Goal: Task Accomplishment & Management: Use online tool/utility

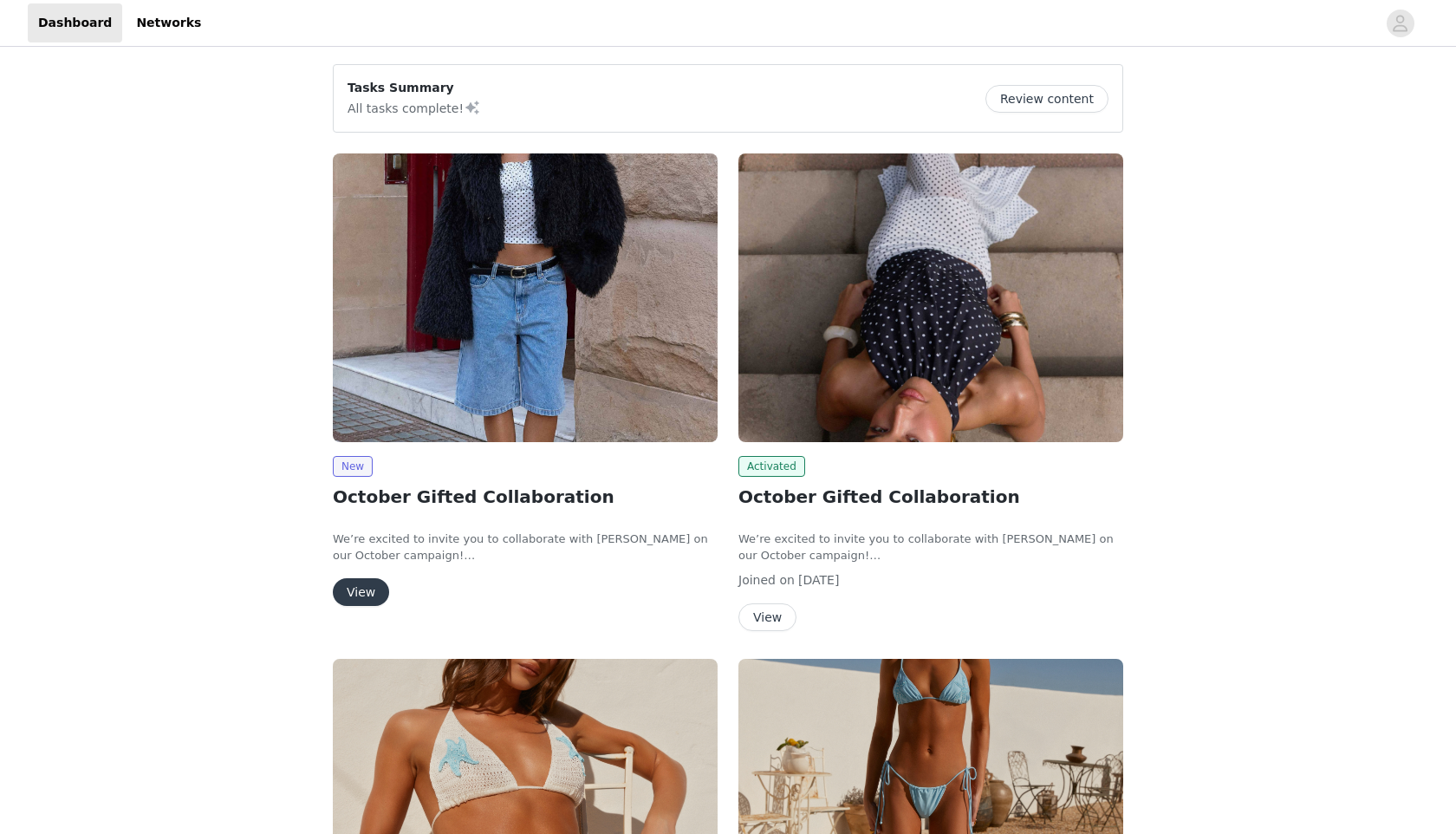
click at [356, 587] on button "View" at bounding box center [361, 592] width 56 height 28
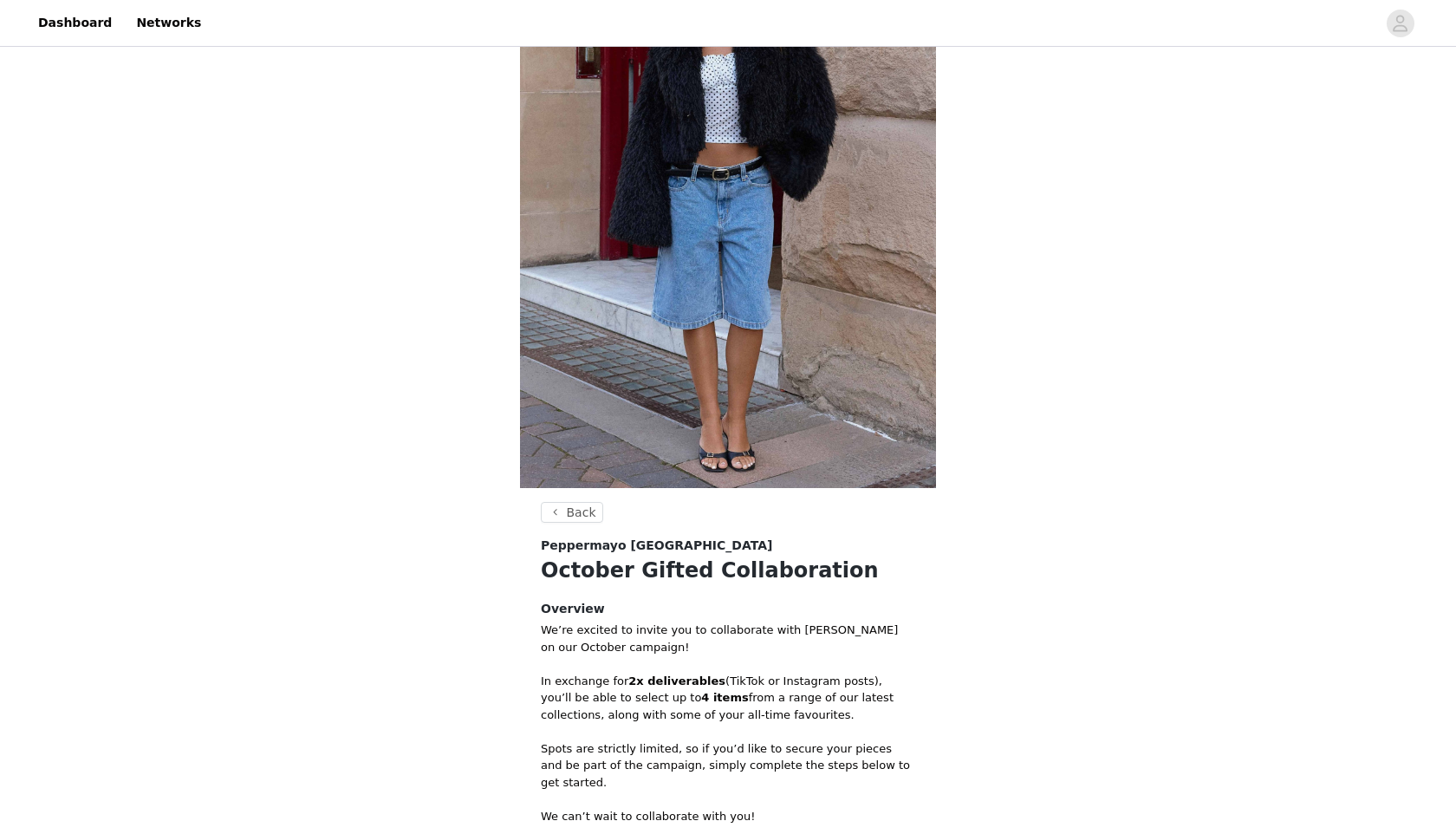
scroll to position [430, 0]
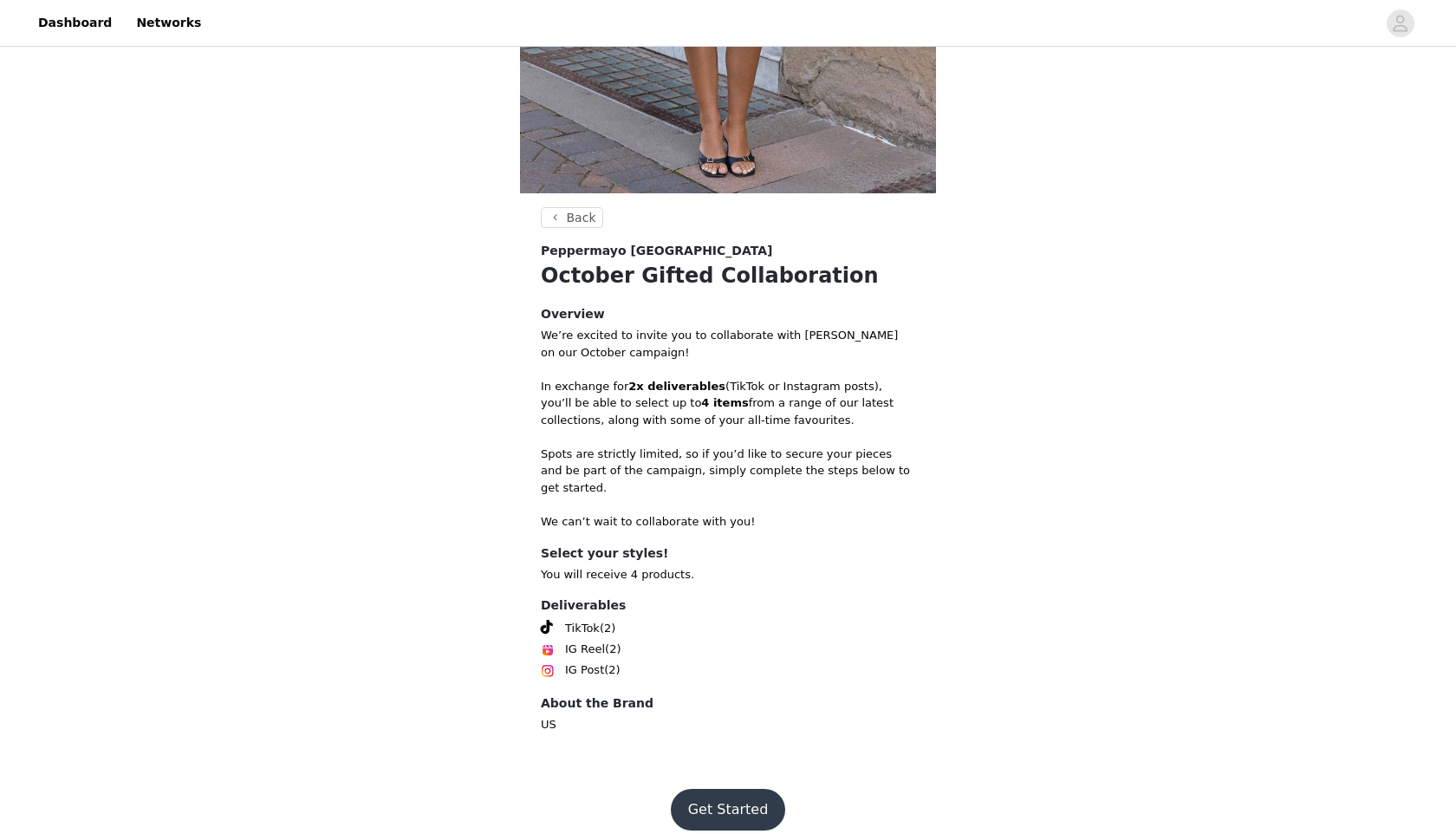
click at [722, 789] on button "Get Started" at bounding box center [729, 810] width 115 height 42
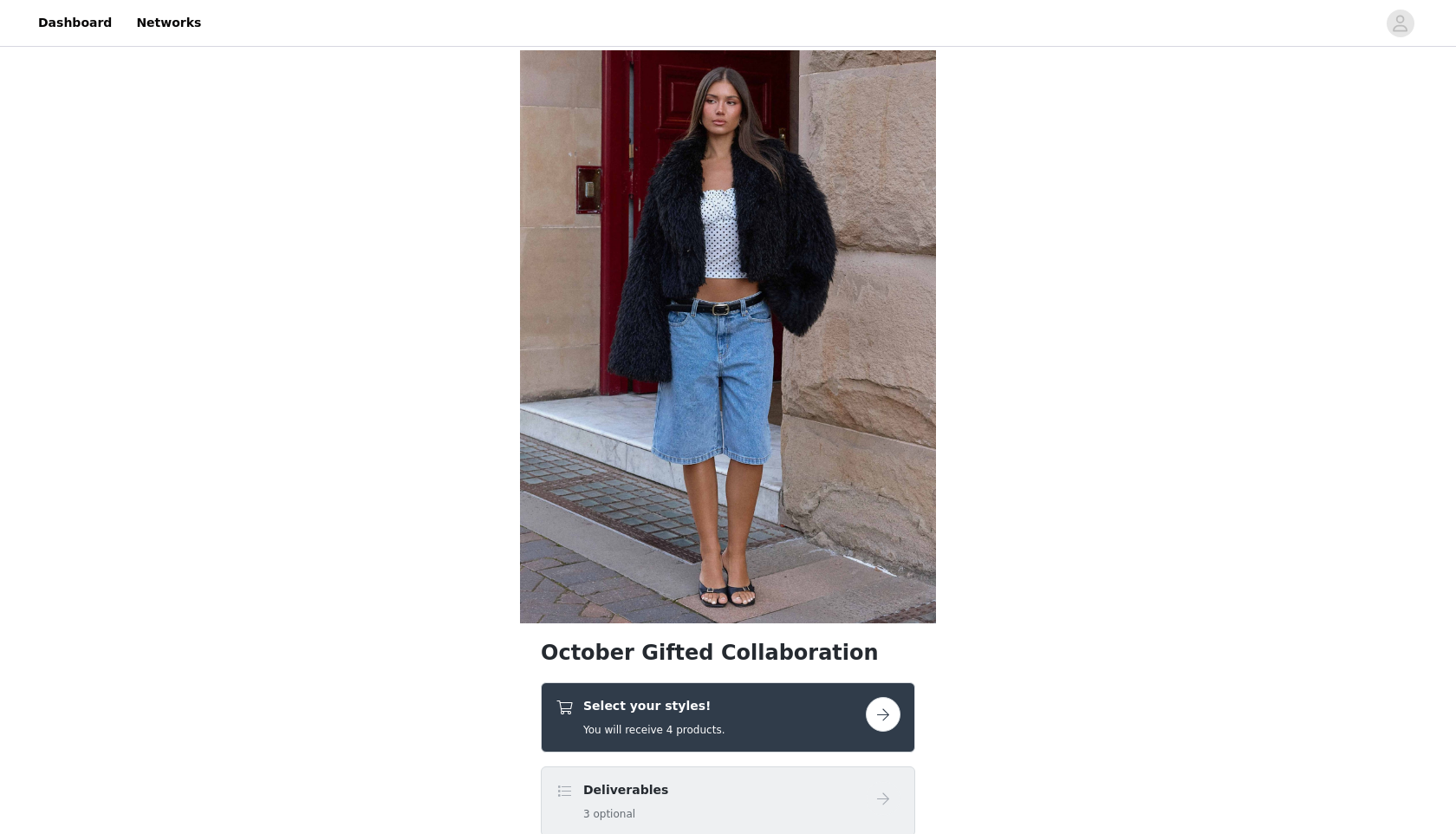
scroll to position [28, 0]
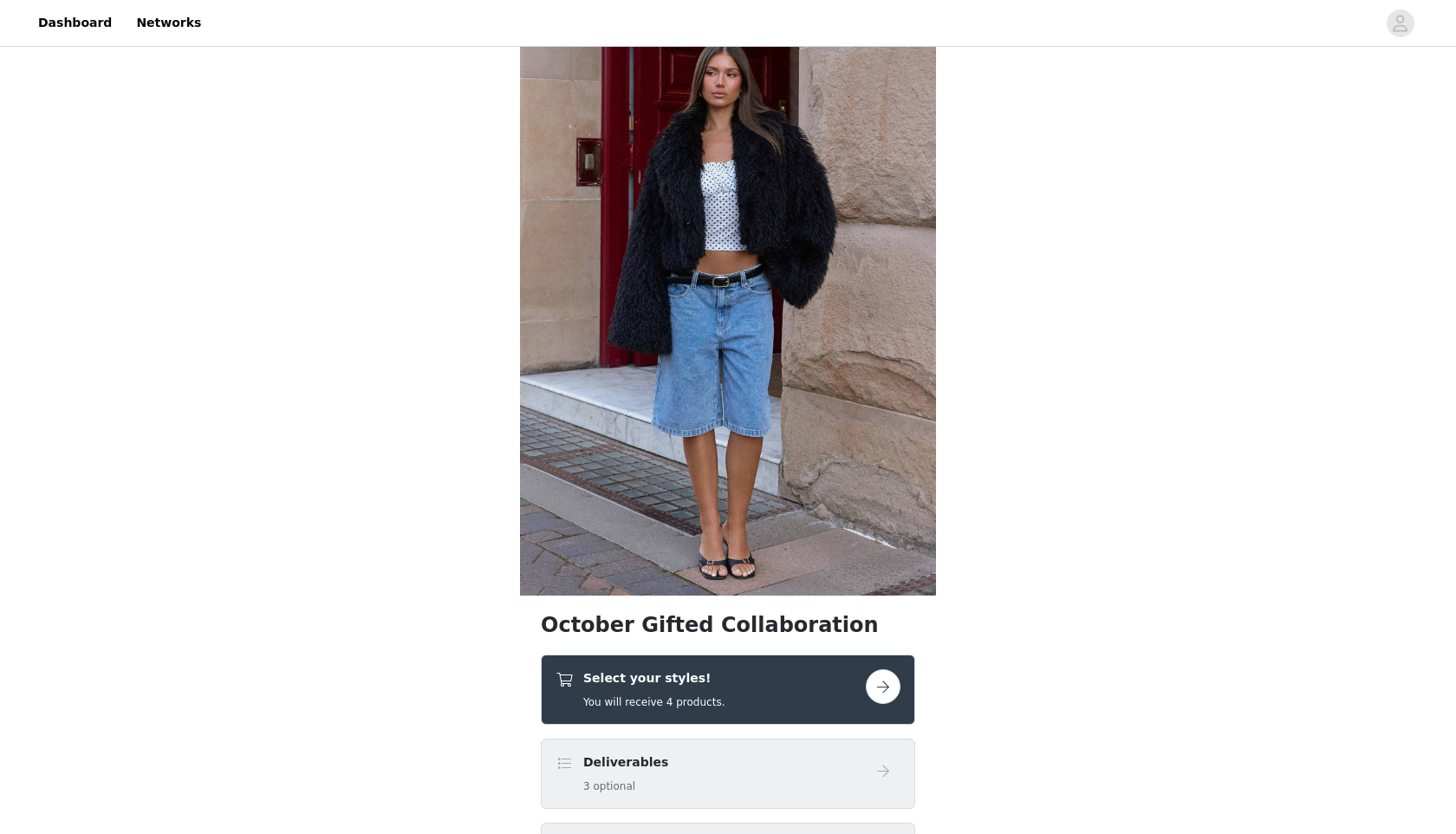
click at [887, 681] on button "button" at bounding box center [883, 687] width 34 height 34
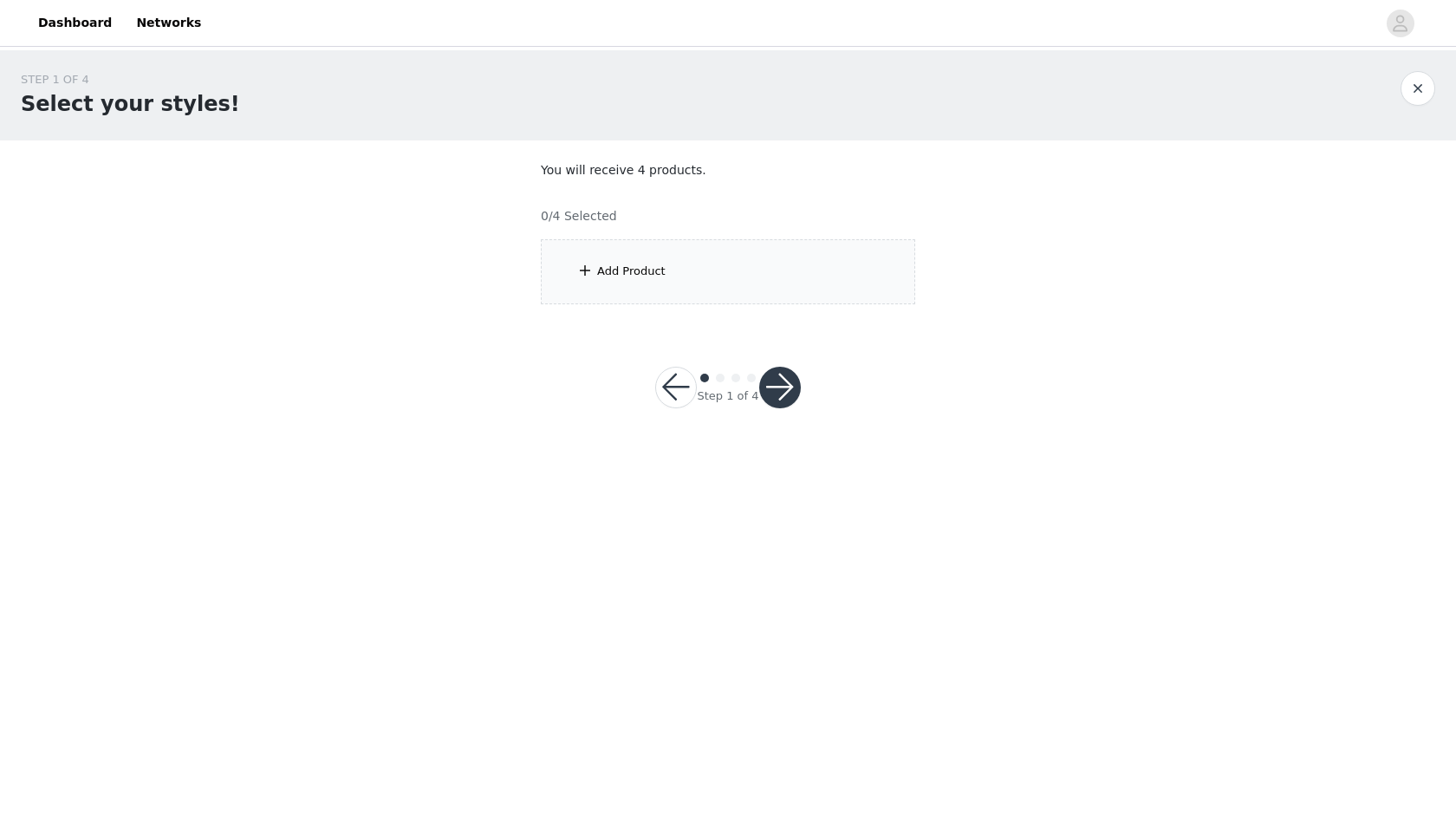
click at [744, 262] on div "Add Product" at bounding box center [727, 272] width 374 height 65
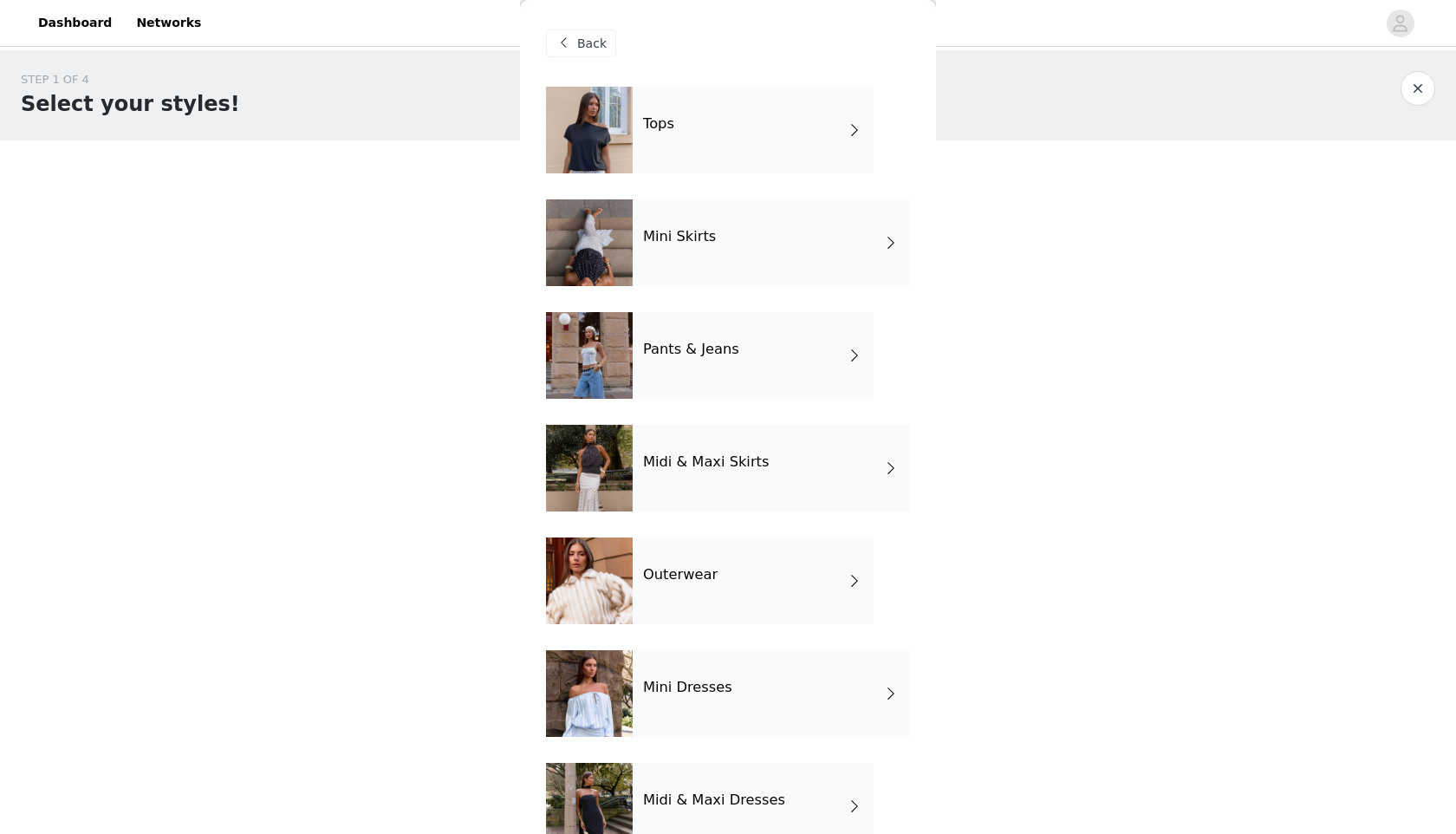
click at [840, 551] on div "Outerwear" at bounding box center [752, 581] width 241 height 87
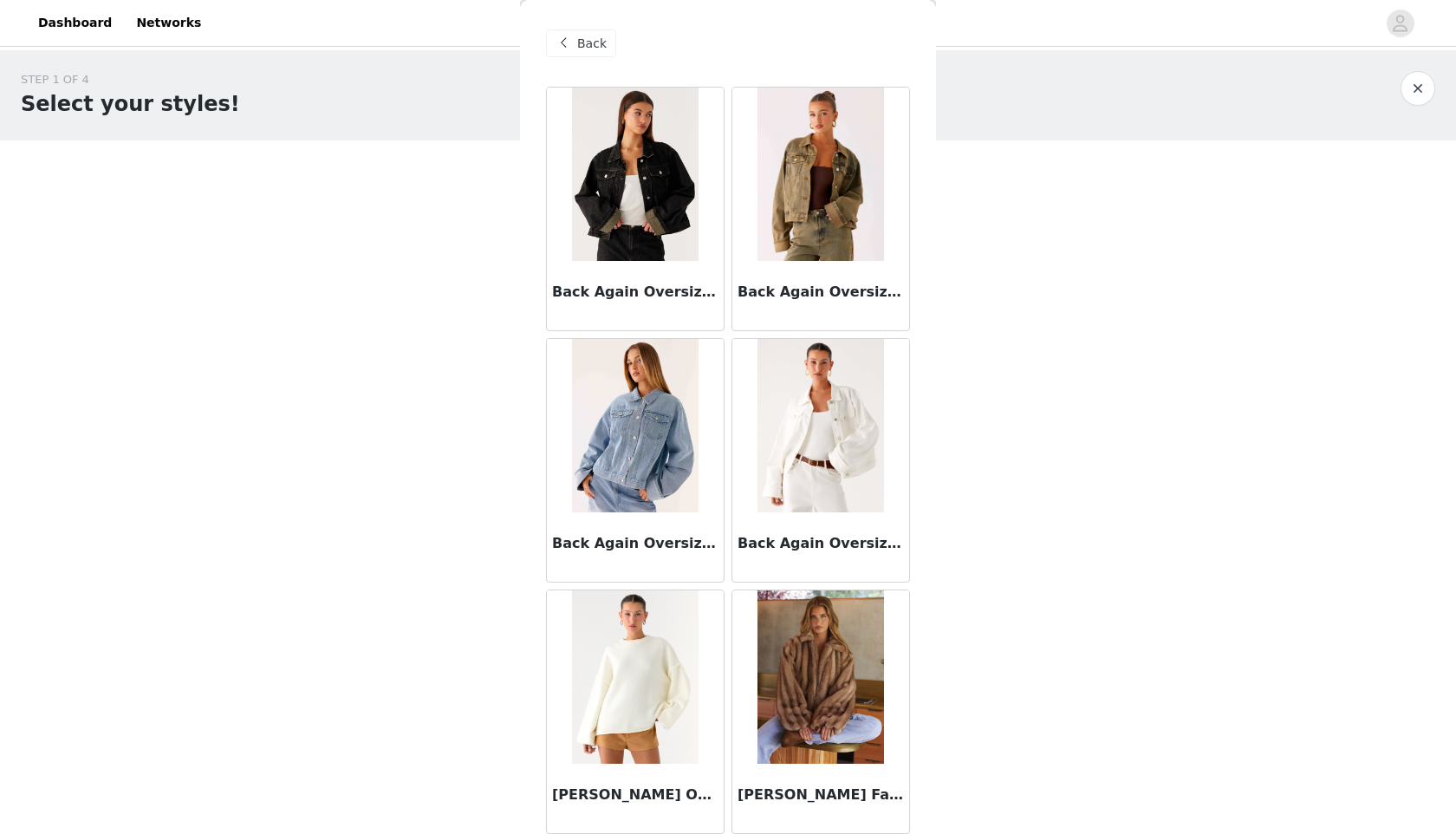
click at [581, 48] on span "Back" at bounding box center [592, 43] width 30 height 18
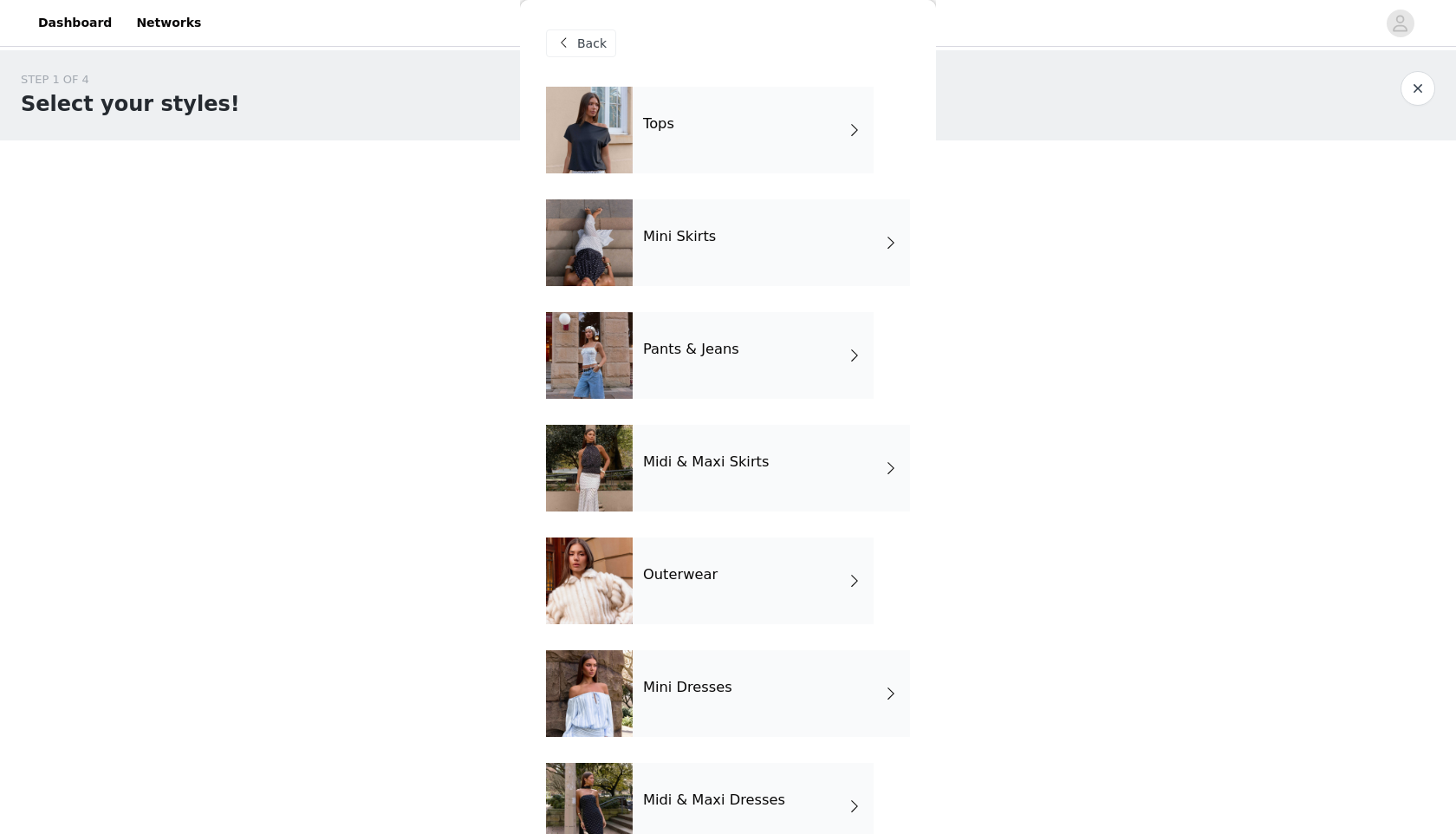
click at [788, 161] on div "Tops" at bounding box center [752, 130] width 241 height 87
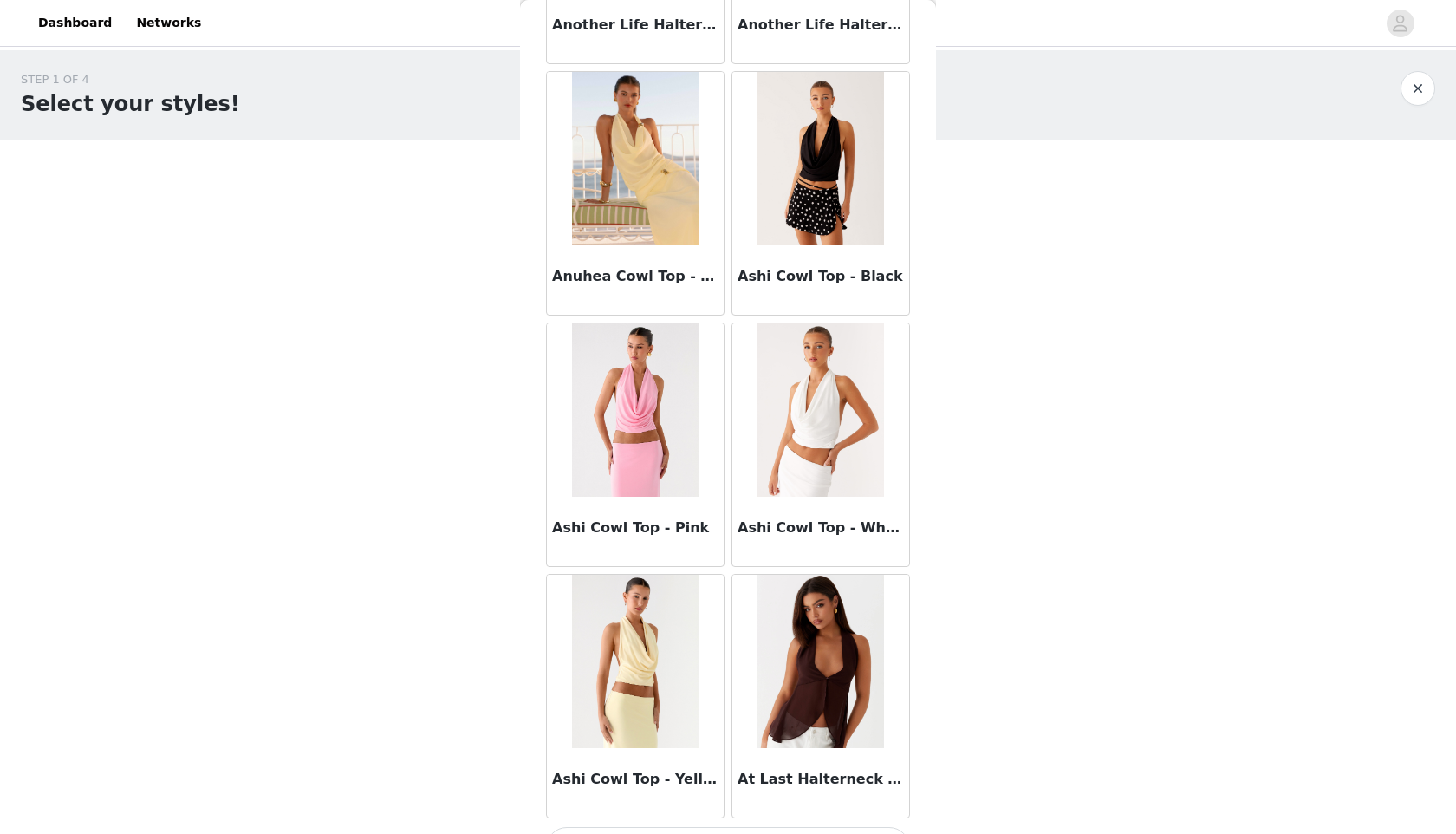
scroll to position [1820, 0]
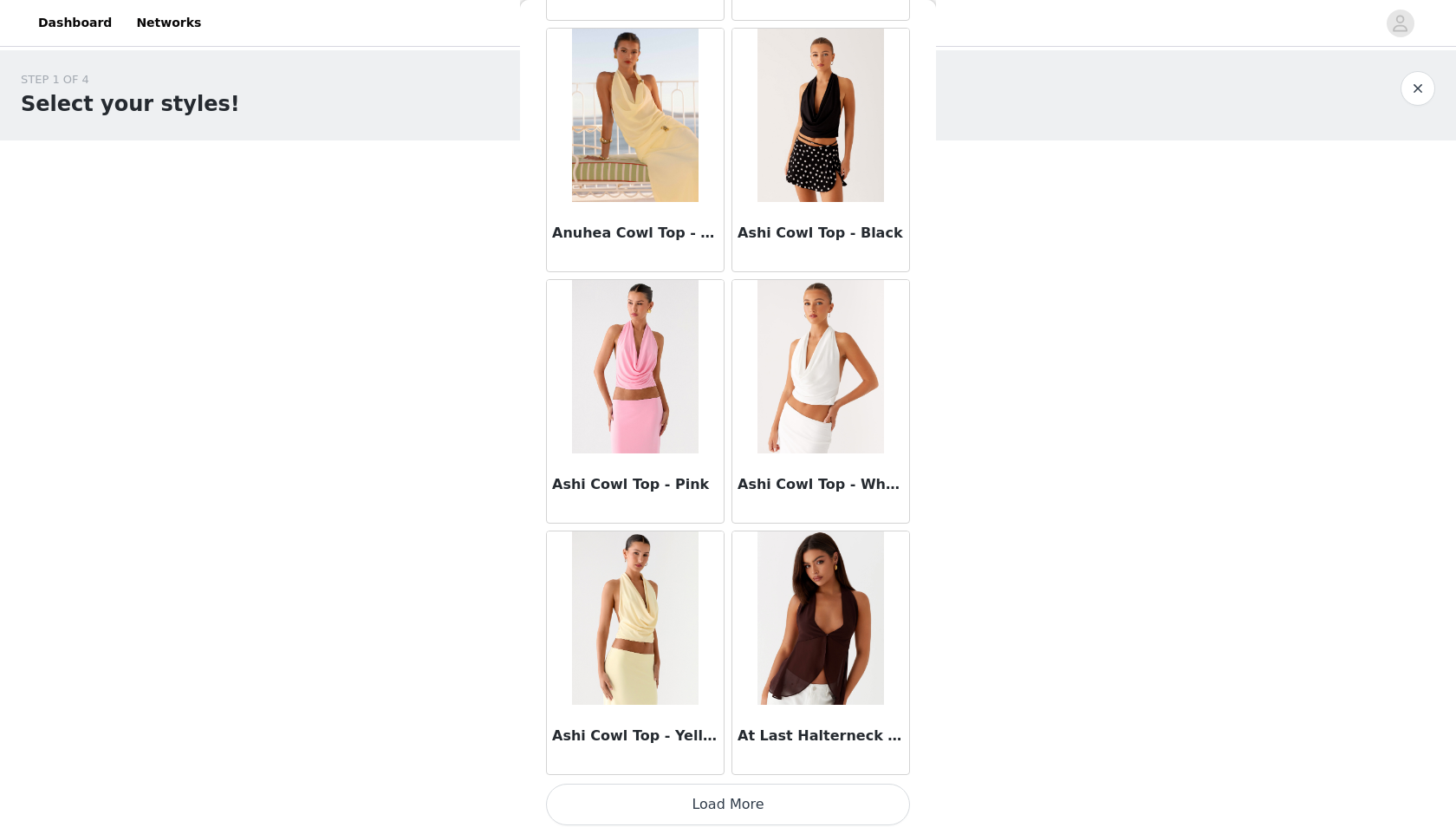
click at [702, 813] on button "Load More" at bounding box center [727, 804] width 364 height 42
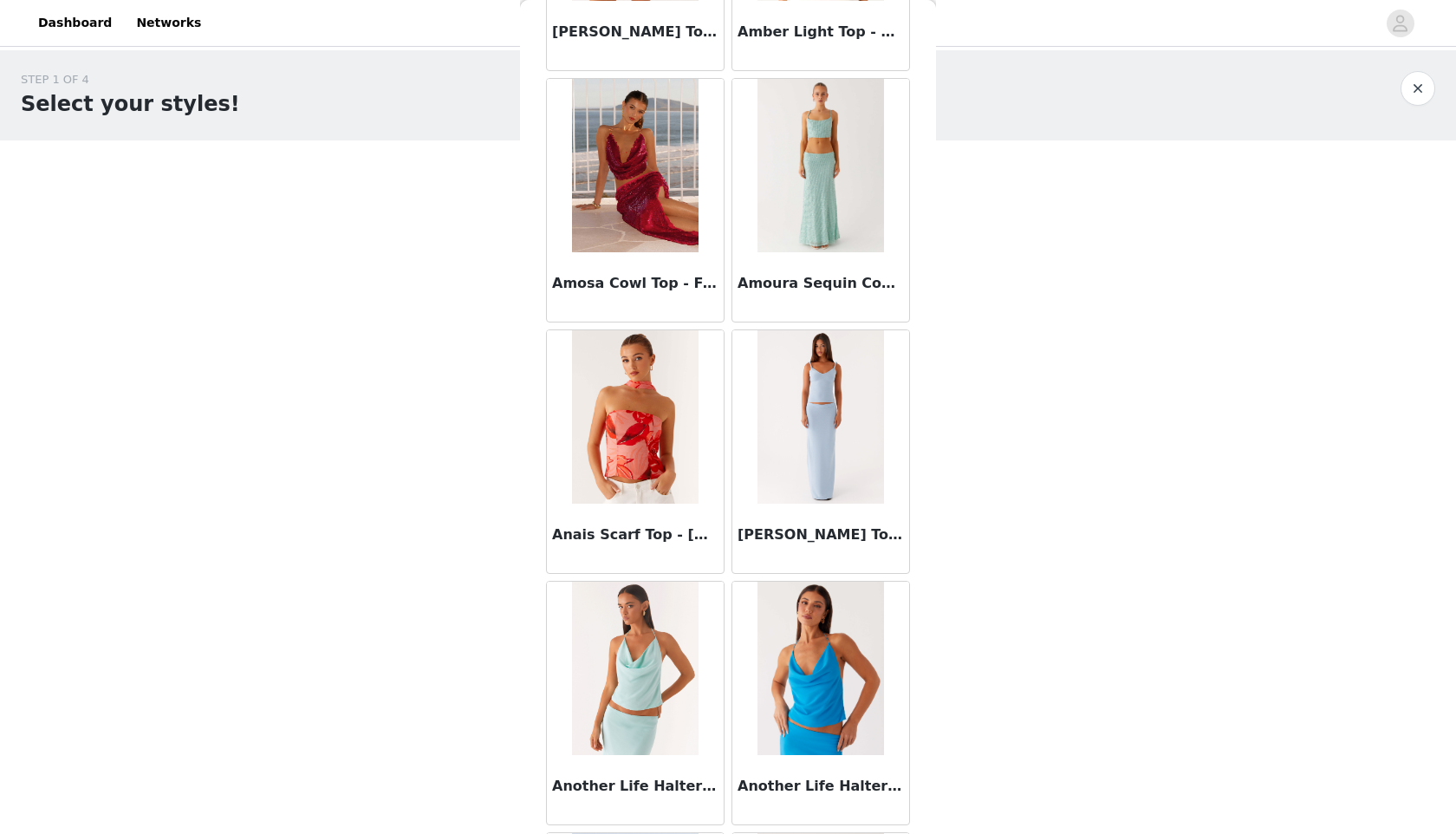
scroll to position [0, 0]
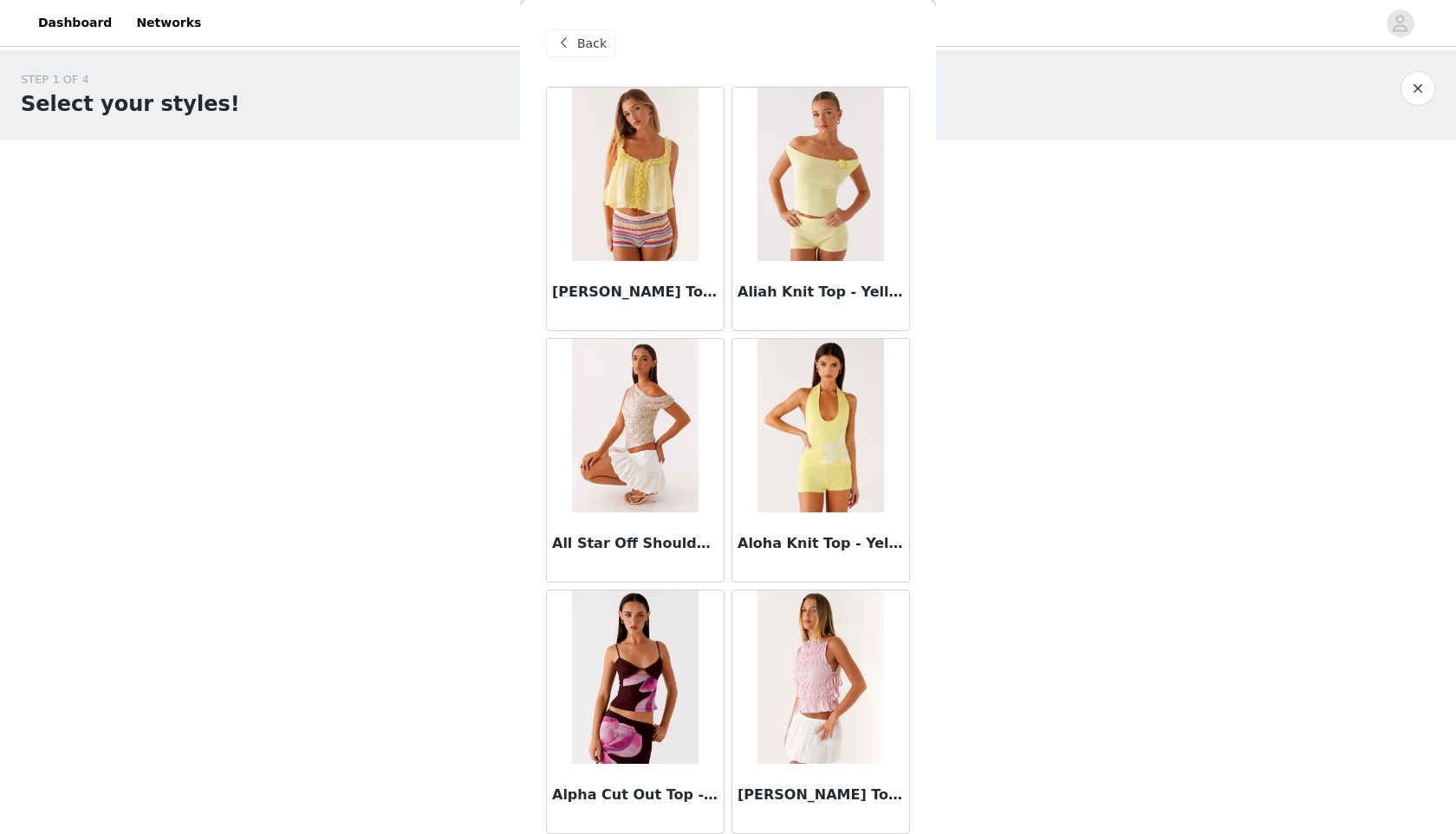
click at [595, 39] on span "Back" at bounding box center [592, 43] width 30 height 18
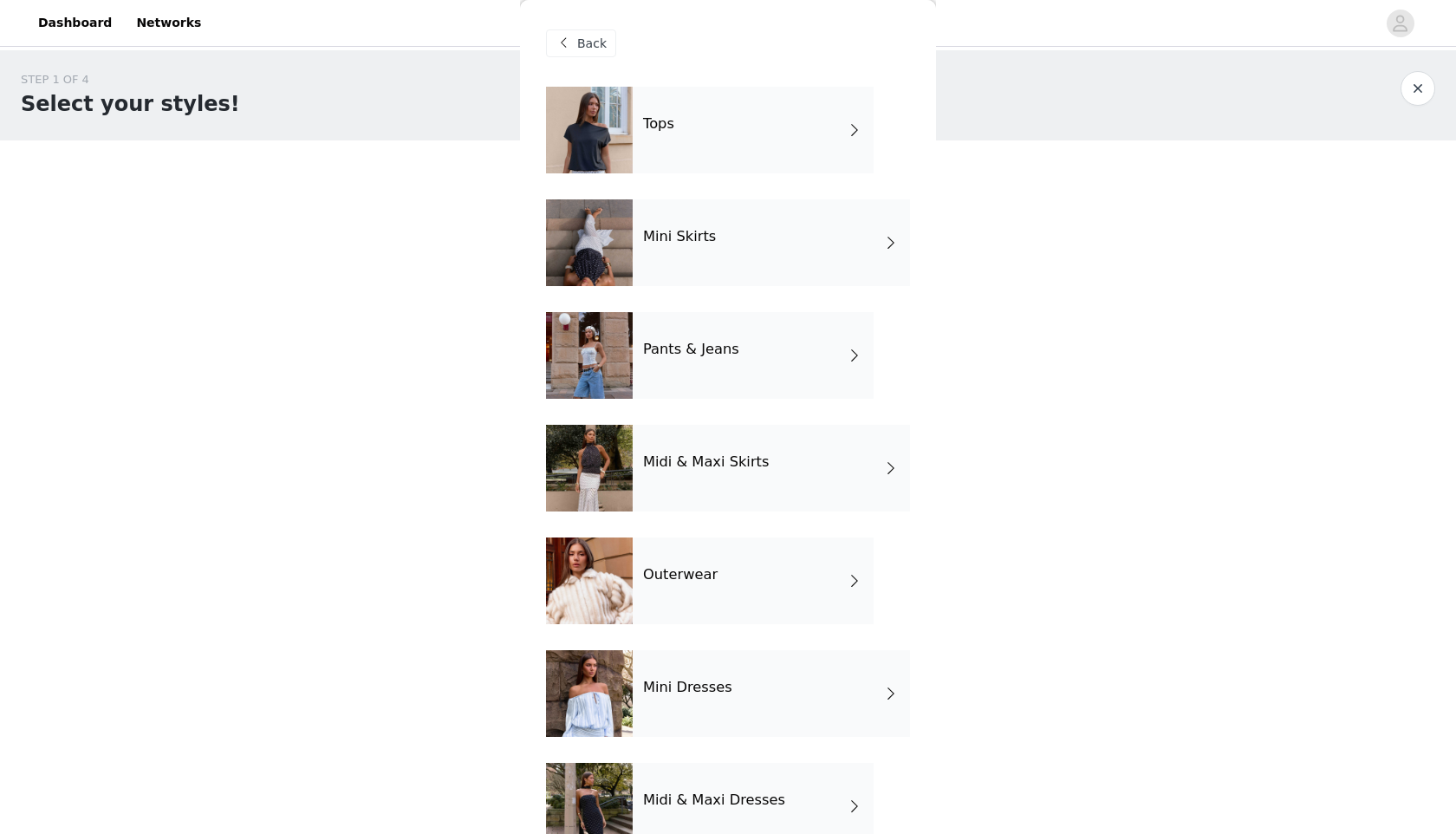
click at [742, 341] on div "Pants & Jeans" at bounding box center [752, 356] width 241 height 87
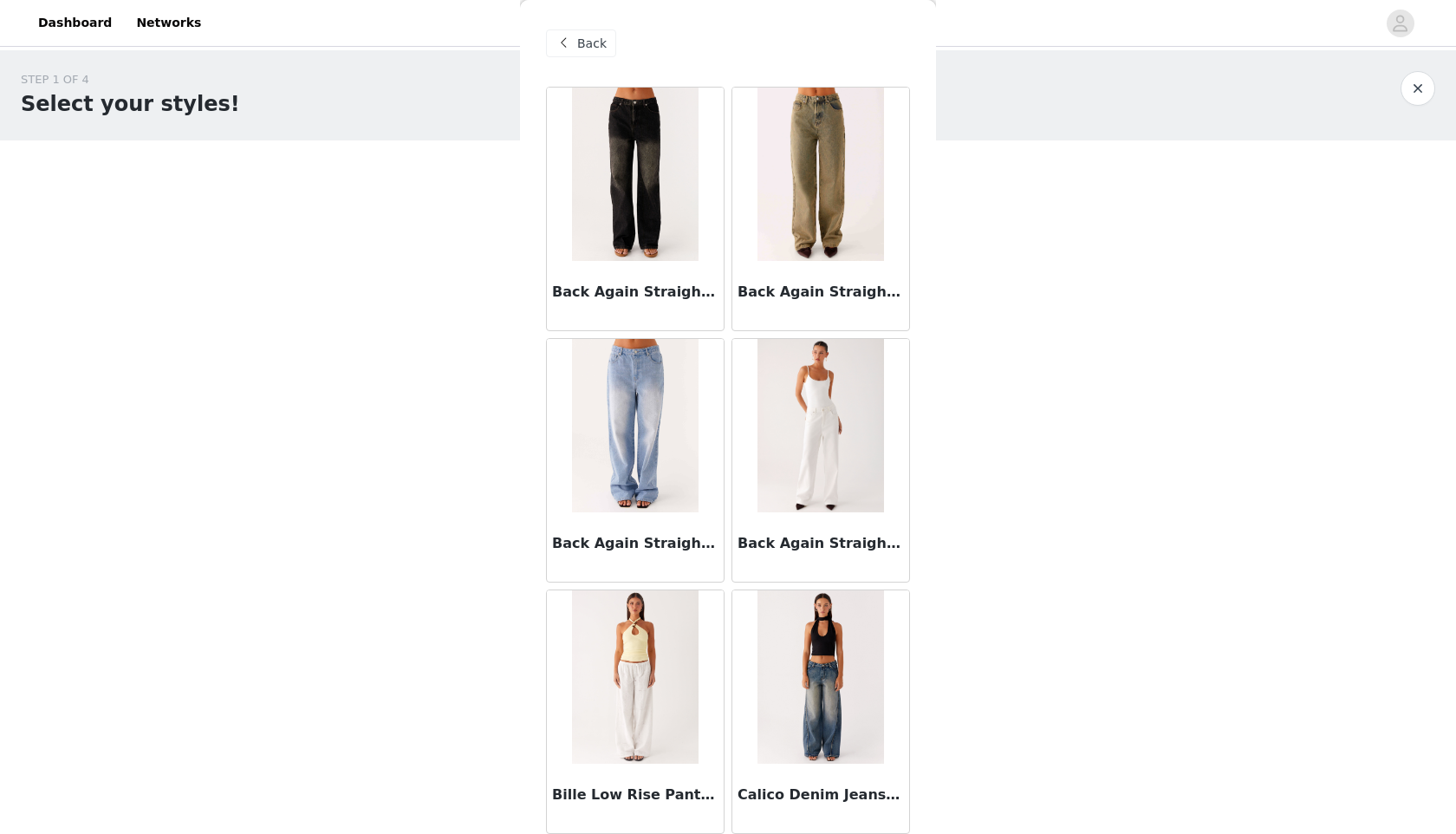
click at [605, 49] on div "Back" at bounding box center [581, 43] width 70 height 28
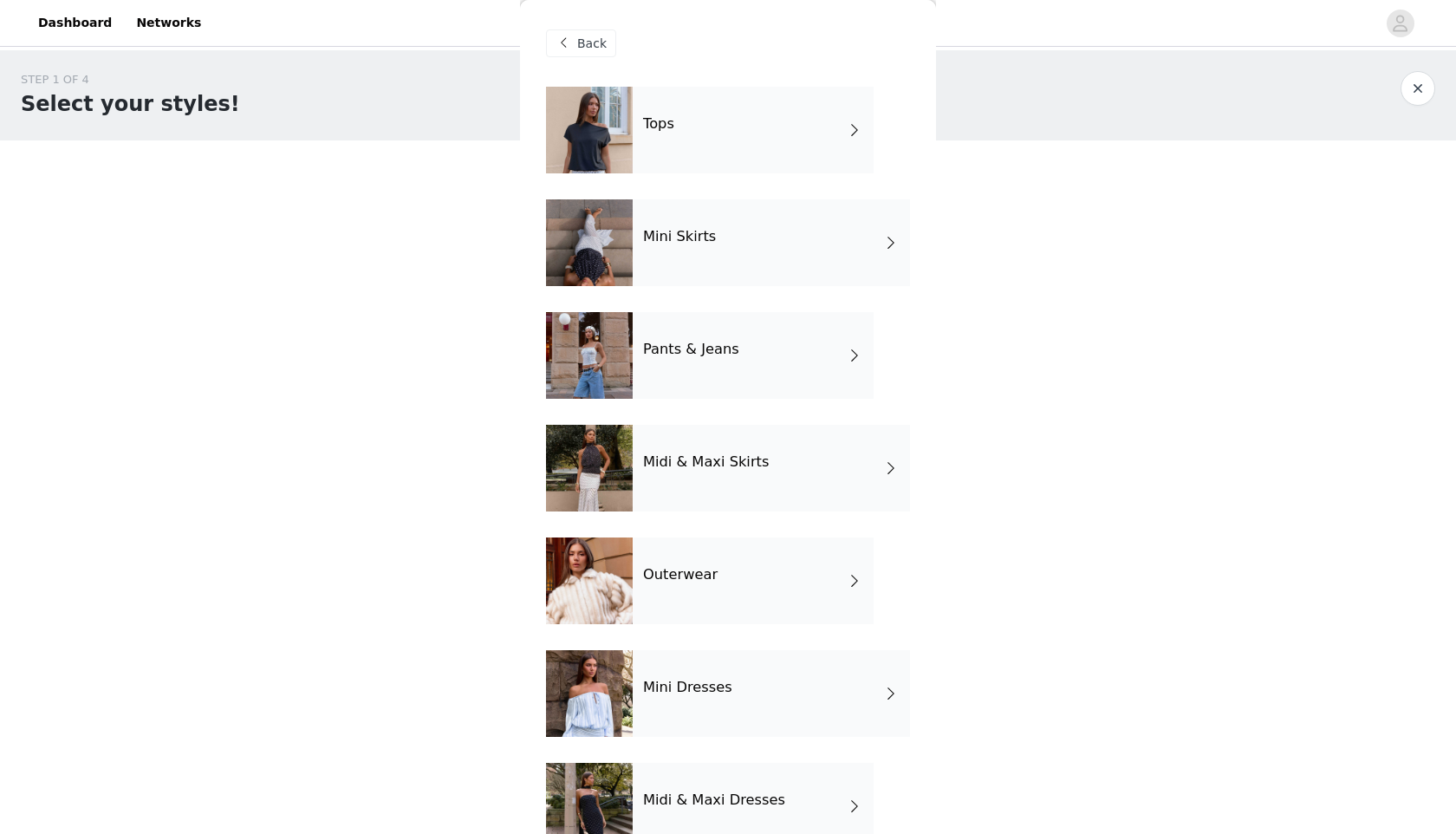
scroll to position [154, 0]
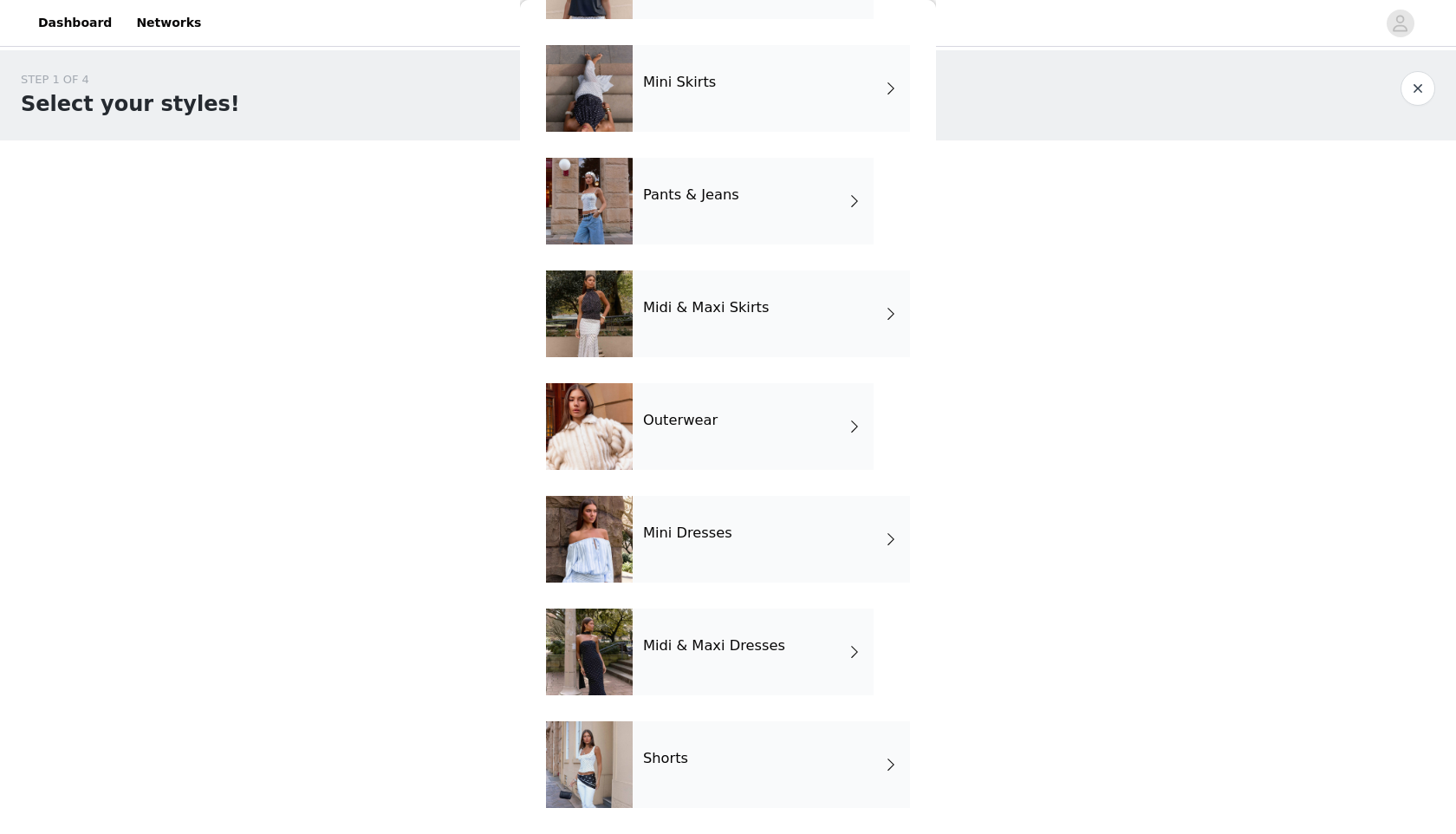
click at [772, 653] on h4 "Midi & Maxi Dresses" at bounding box center [714, 645] width 143 height 15
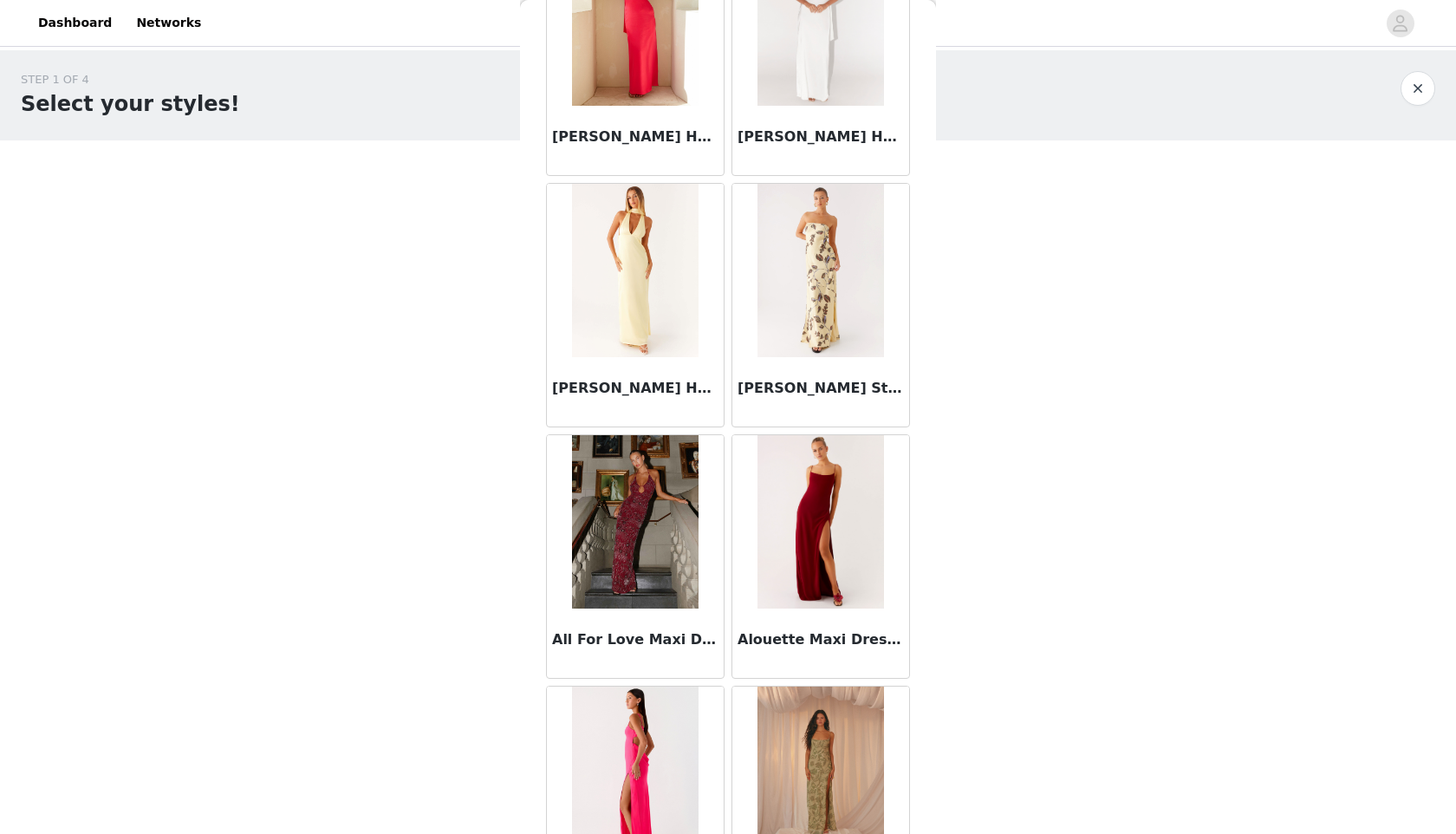
scroll to position [1765, 0]
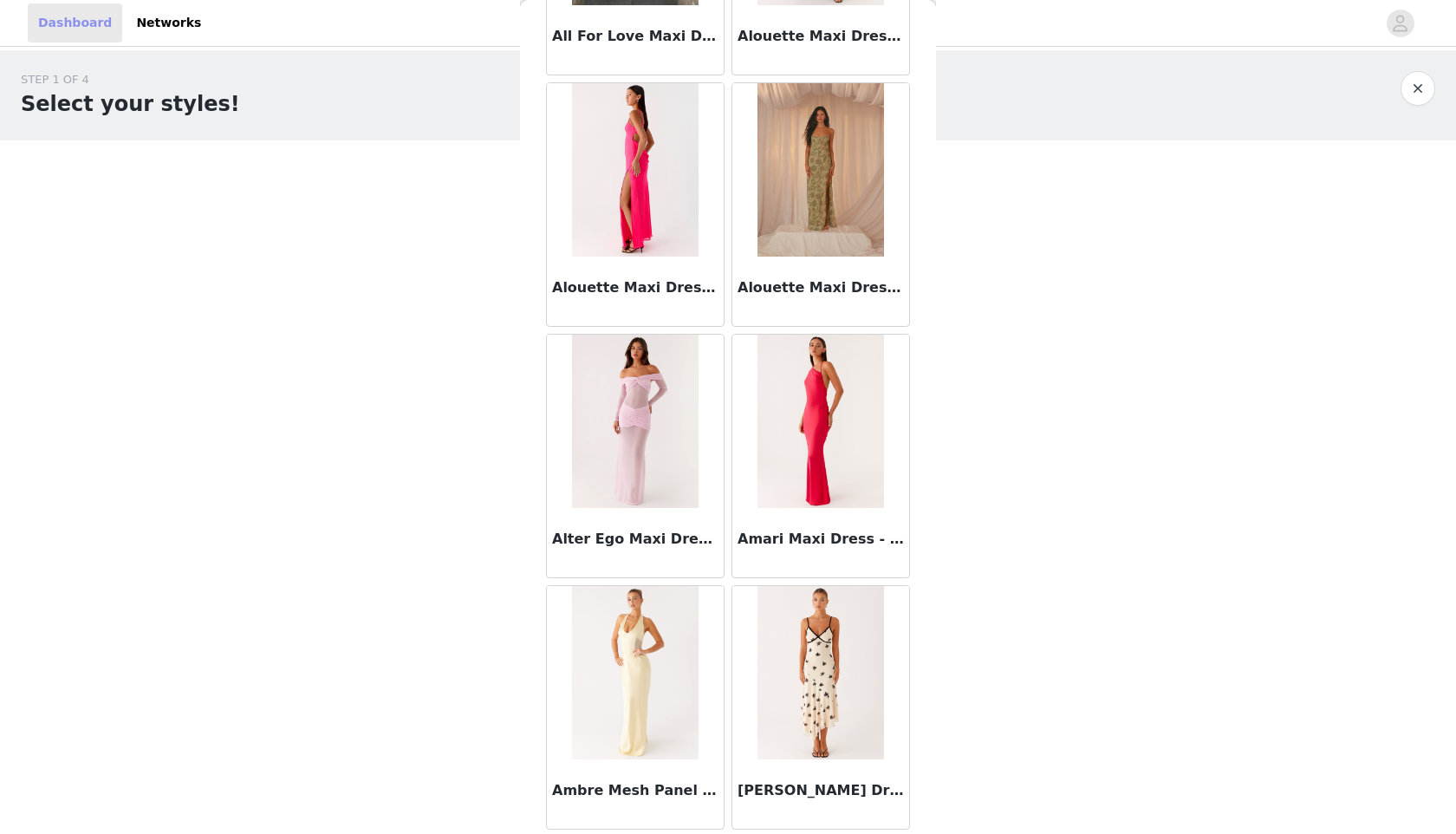
click at [85, 33] on link "Dashboard" at bounding box center [75, 23] width 95 height 39
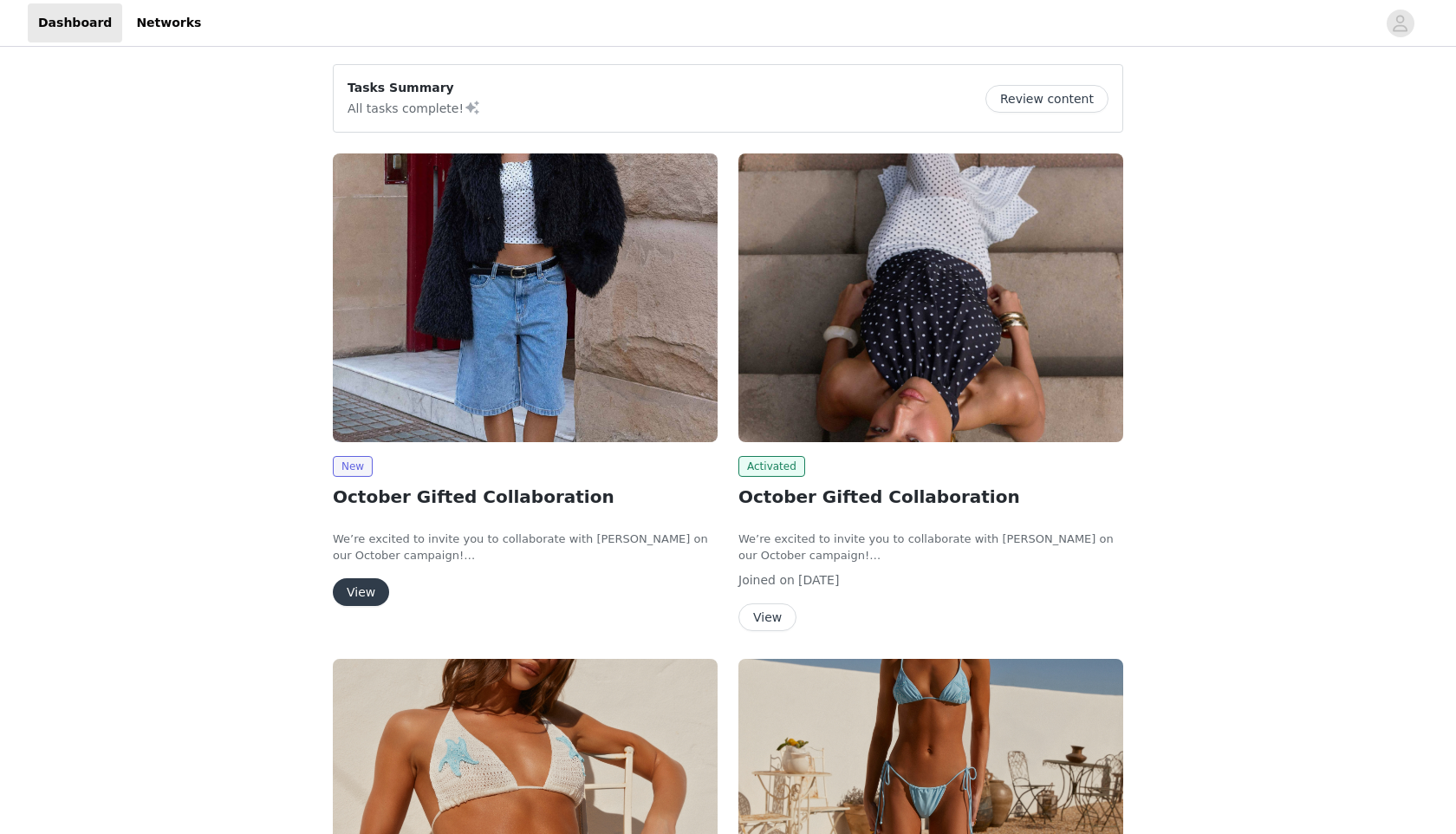
click at [872, 375] on img at bounding box center [931, 298] width 385 height 289
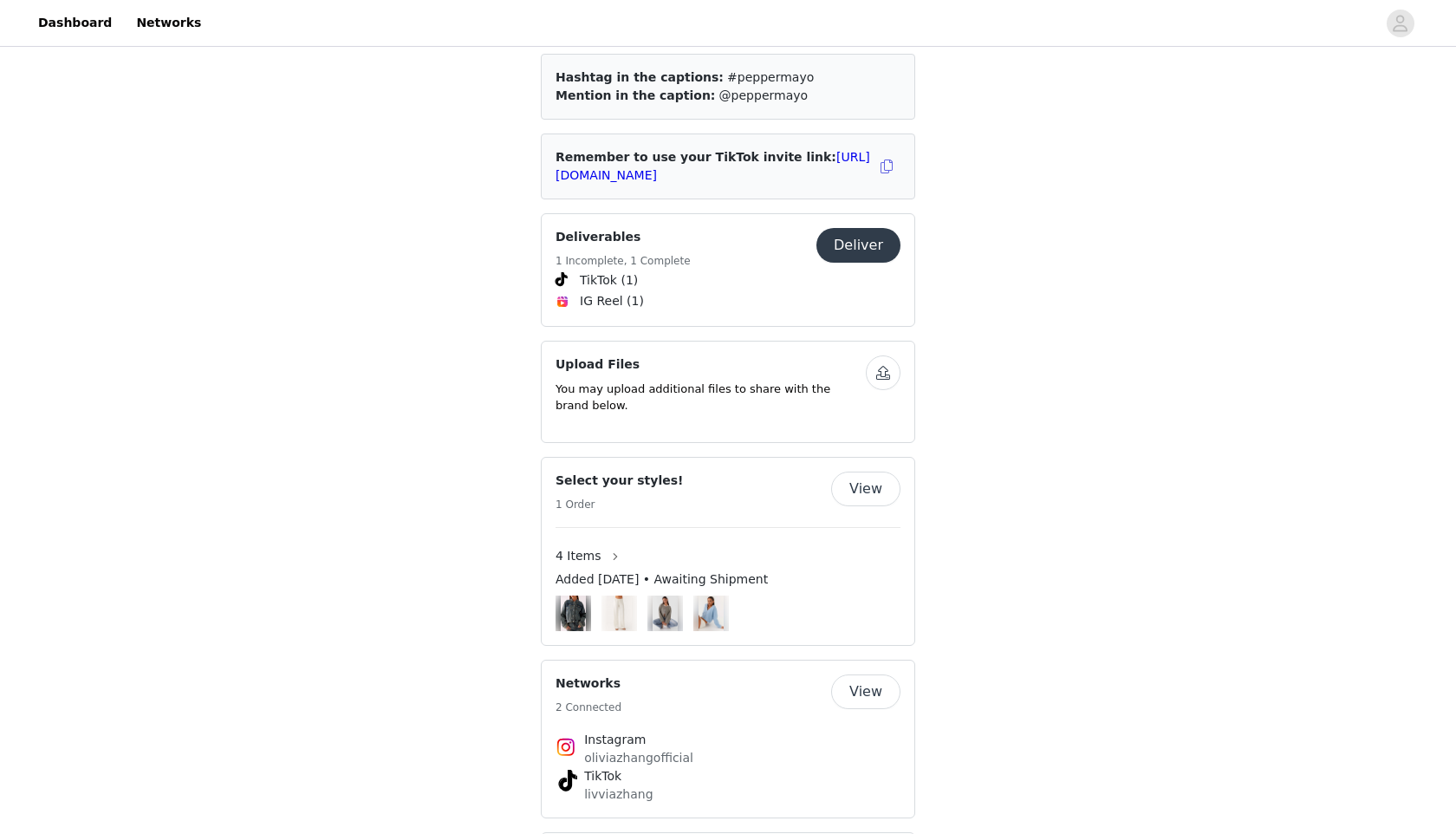
scroll to position [1058, 0]
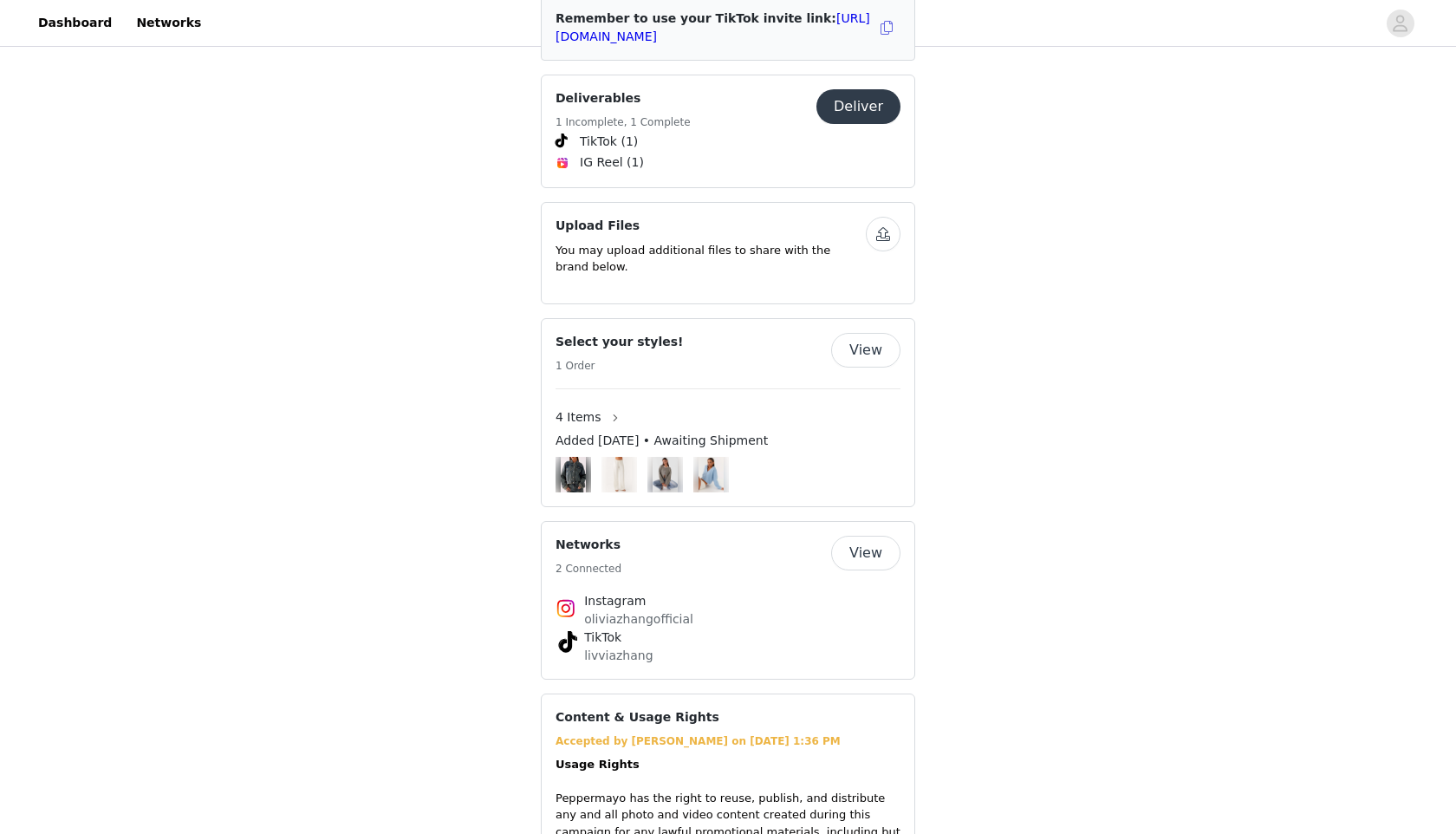
click at [867, 342] on button "View" at bounding box center [865, 350] width 69 height 34
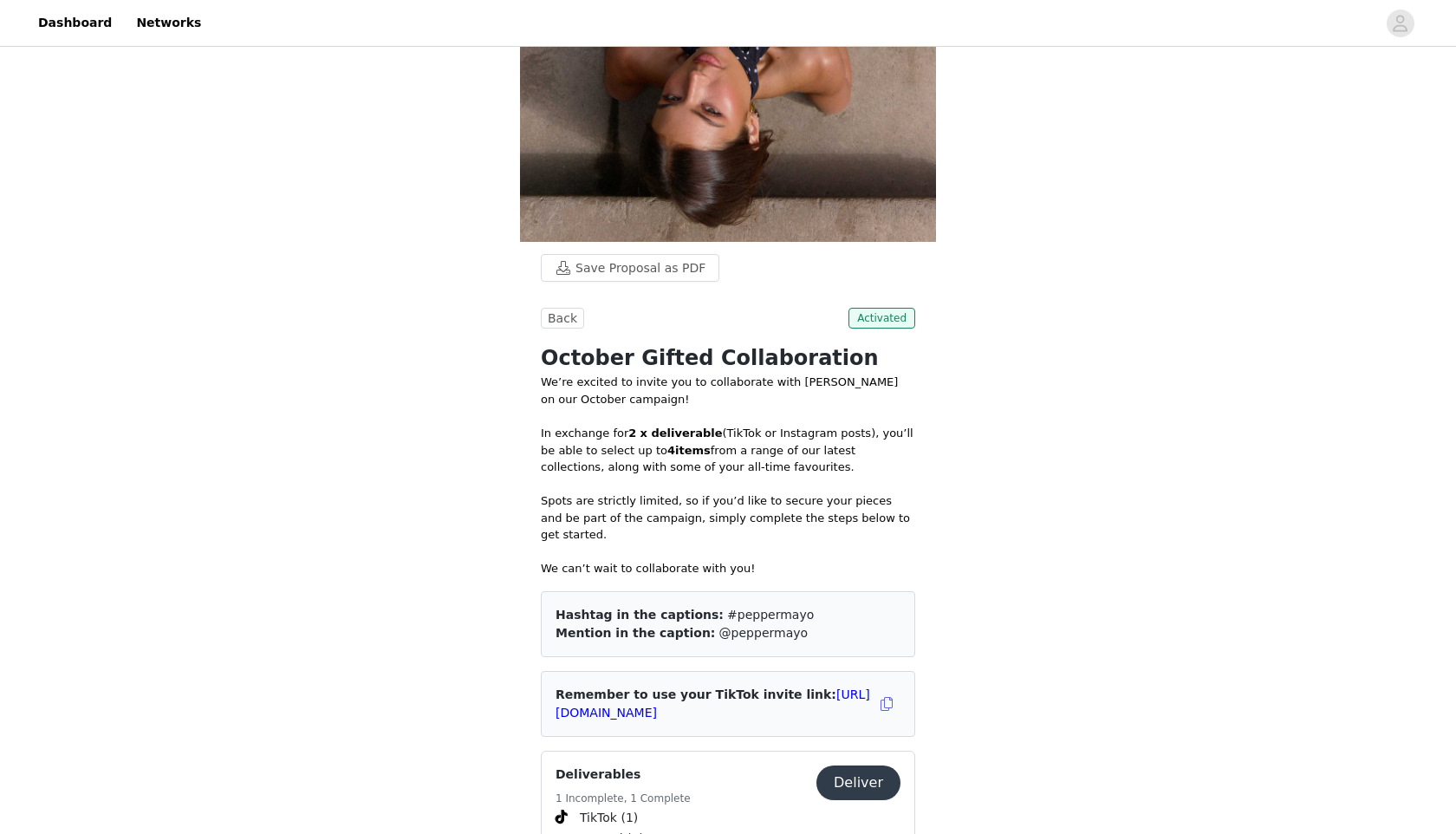
scroll to position [978, 0]
